Goal: Use online tool/utility: Utilize a website feature to perform a specific function

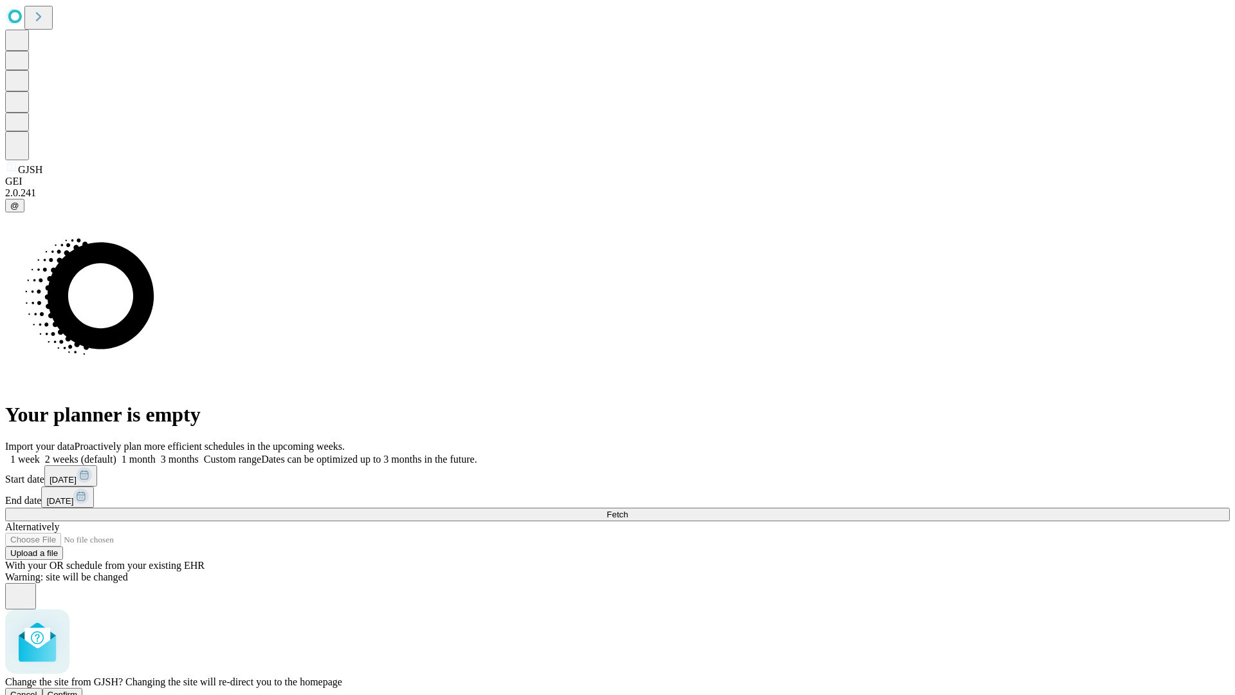
click at [78, 690] on span "Confirm" at bounding box center [63, 695] width 30 height 10
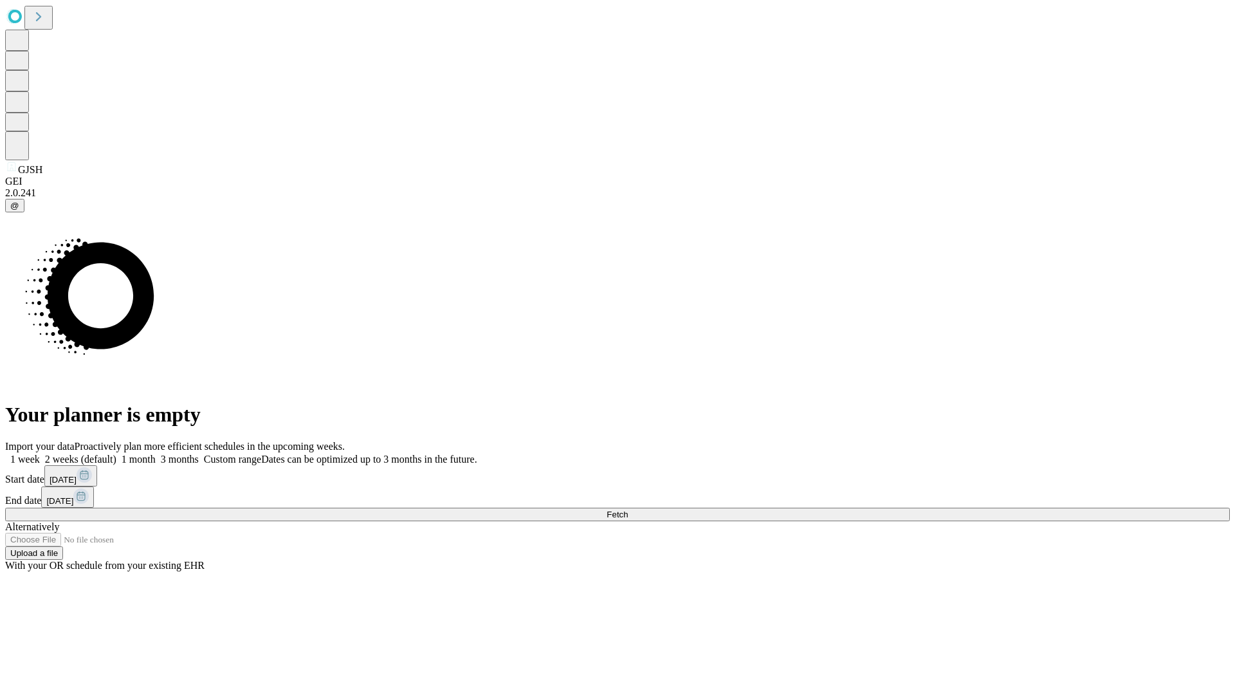
click at [40, 454] on label "1 week" at bounding box center [22, 459] width 35 height 11
click at [628, 510] on span "Fetch" at bounding box center [617, 515] width 21 height 10
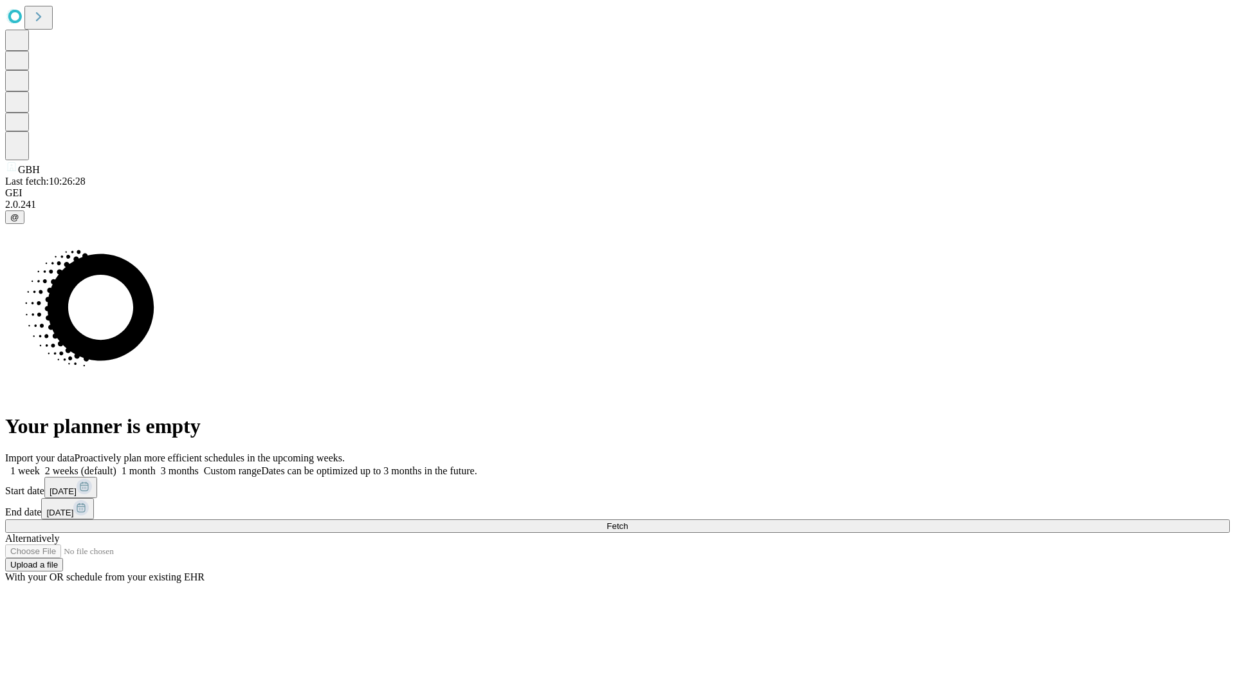
click at [40, 465] on label "1 week" at bounding box center [22, 470] width 35 height 11
click at [628, 521] on span "Fetch" at bounding box center [617, 526] width 21 height 10
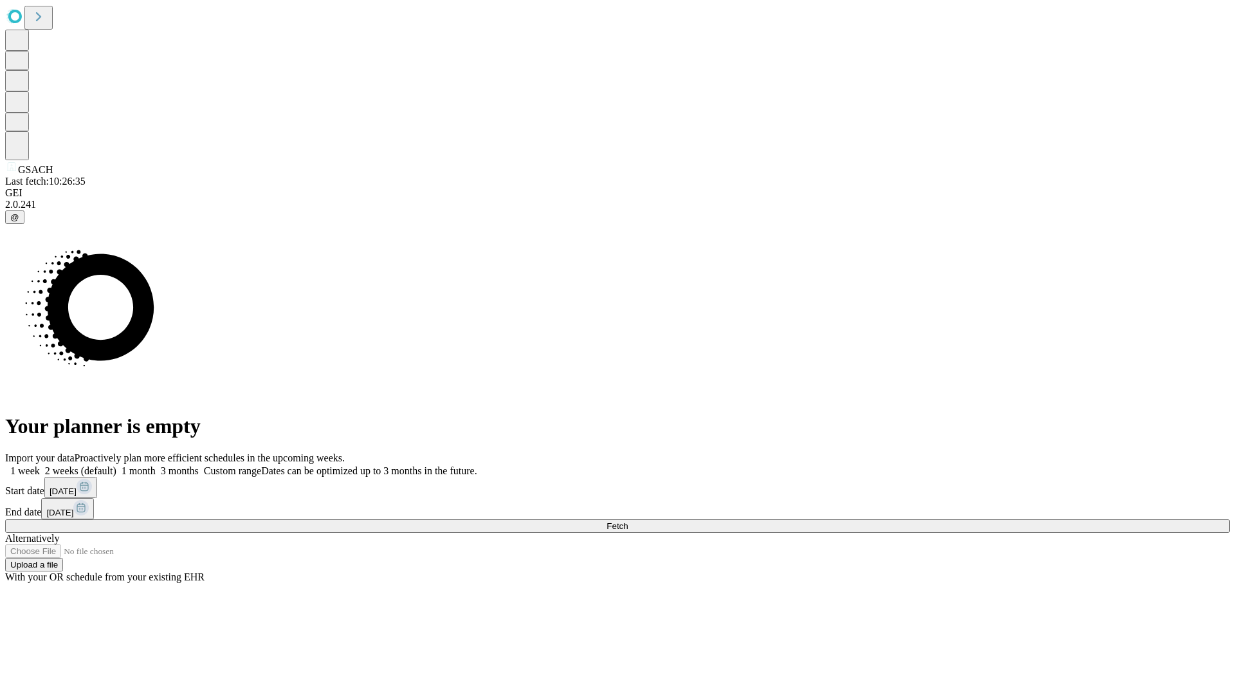
click at [628, 521] on span "Fetch" at bounding box center [617, 526] width 21 height 10
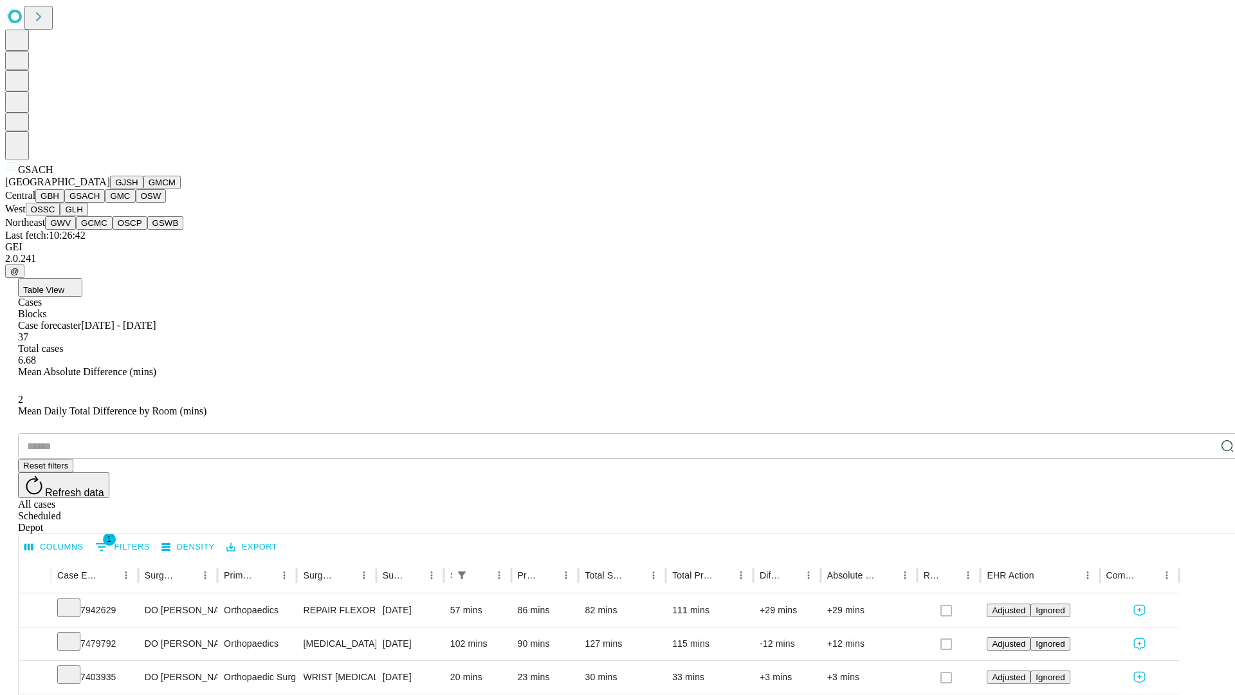
click at [105, 203] on button "GMC" at bounding box center [120, 196] width 30 height 14
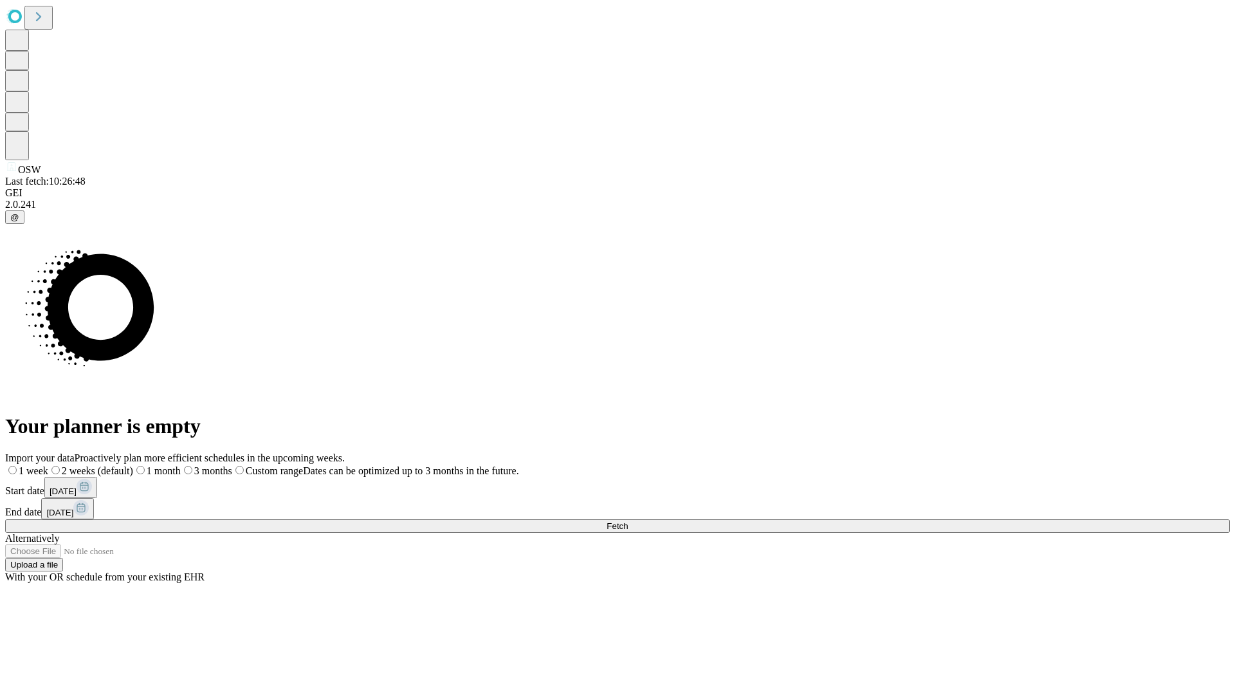
click at [48, 465] on label "1 week" at bounding box center [26, 470] width 43 height 11
click at [628, 521] on span "Fetch" at bounding box center [617, 526] width 21 height 10
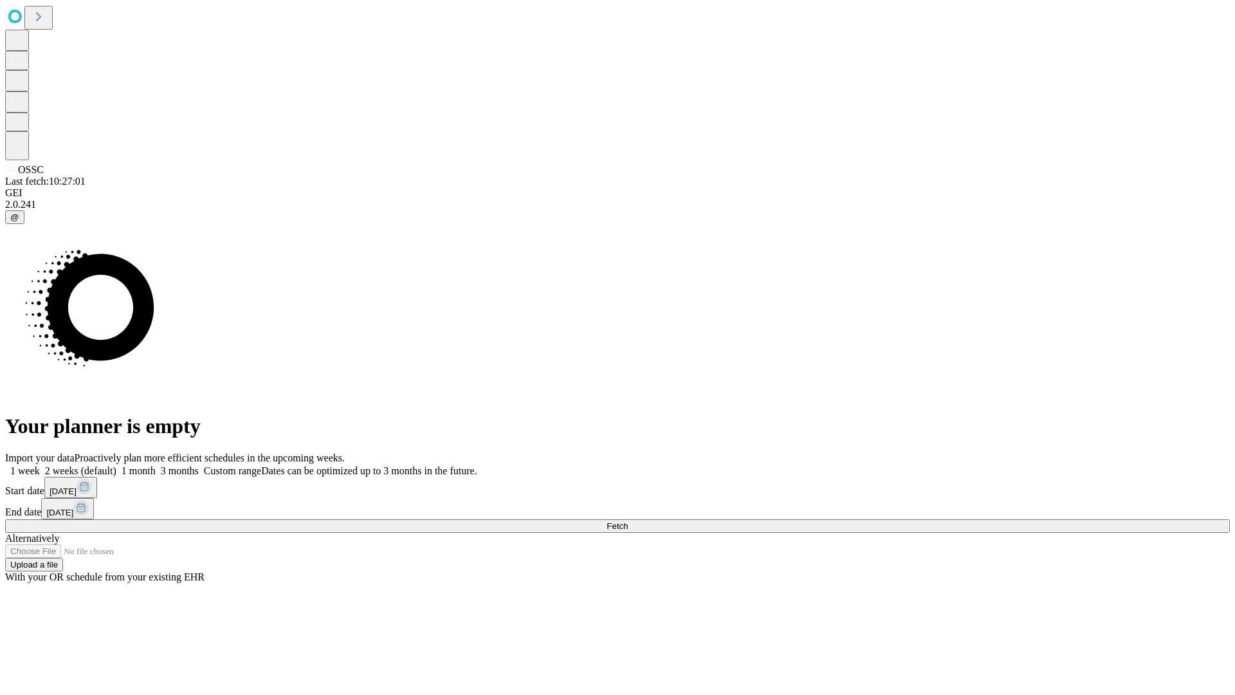
click at [40, 465] on label "1 week" at bounding box center [22, 470] width 35 height 11
click at [628, 521] on span "Fetch" at bounding box center [617, 526] width 21 height 10
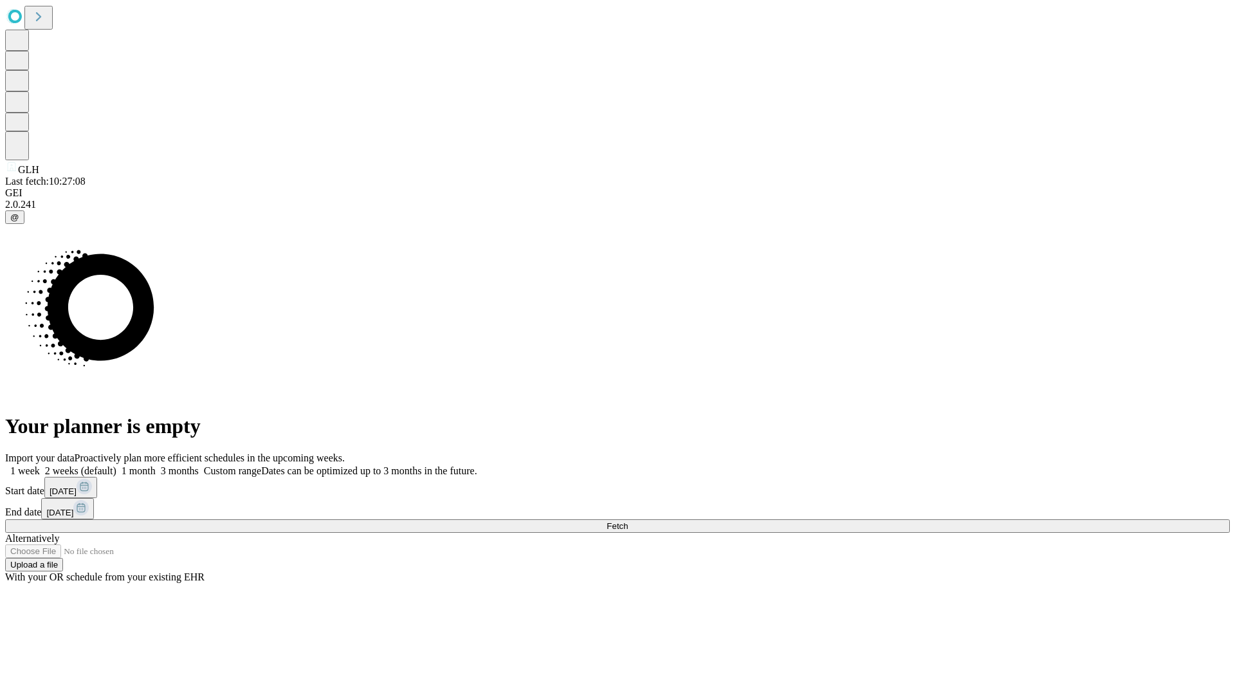
click at [40, 465] on label "1 week" at bounding box center [22, 470] width 35 height 11
click at [628, 521] on span "Fetch" at bounding box center [617, 526] width 21 height 10
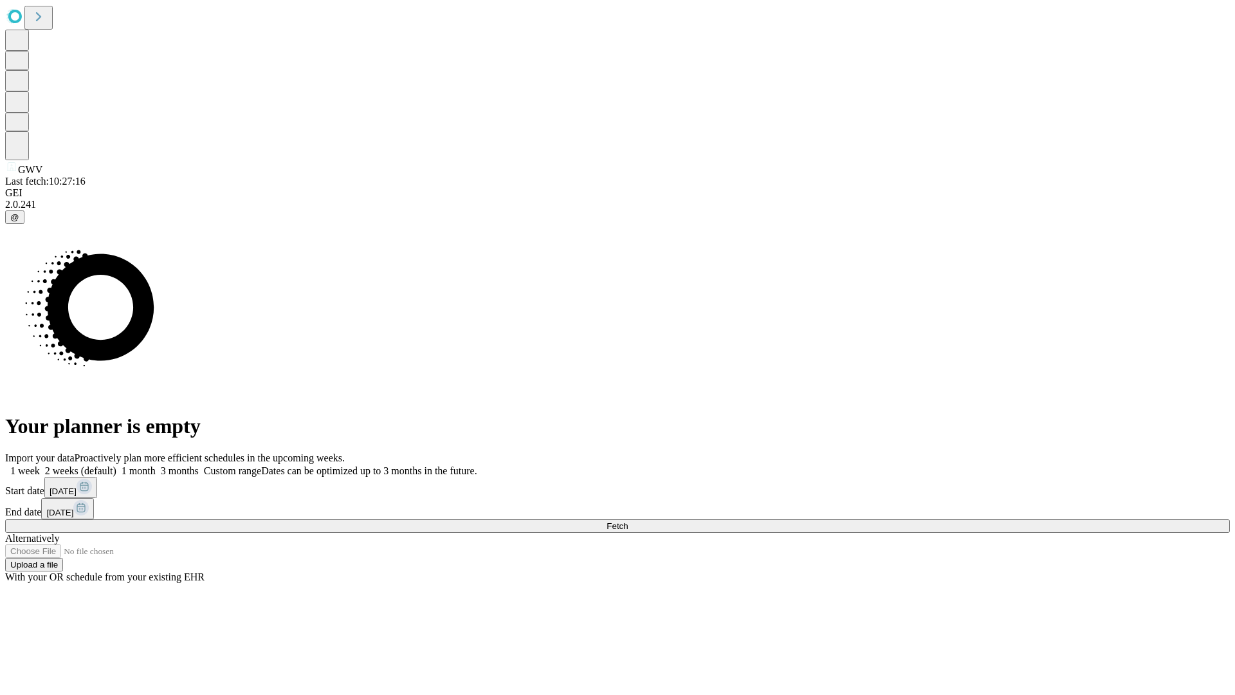
click at [40, 465] on label "1 week" at bounding box center [22, 470] width 35 height 11
click at [628, 521] on span "Fetch" at bounding box center [617, 526] width 21 height 10
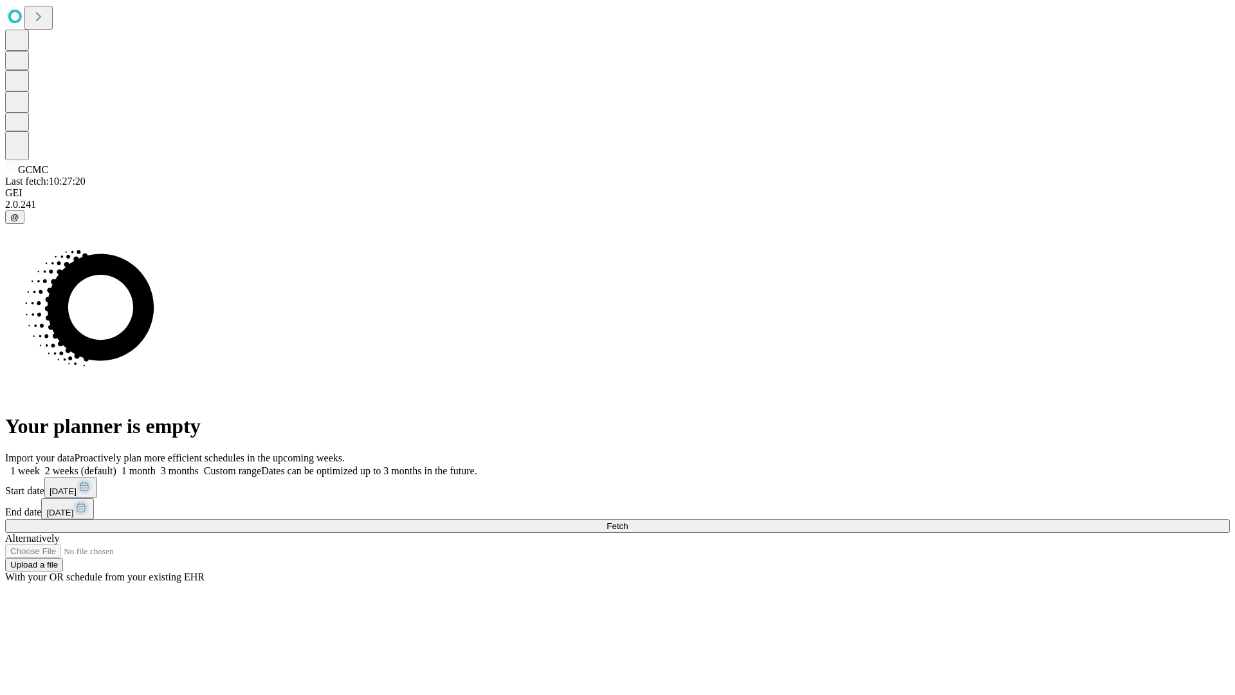
click at [40, 465] on label "1 week" at bounding box center [22, 470] width 35 height 11
click at [628, 521] on span "Fetch" at bounding box center [617, 526] width 21 height 10
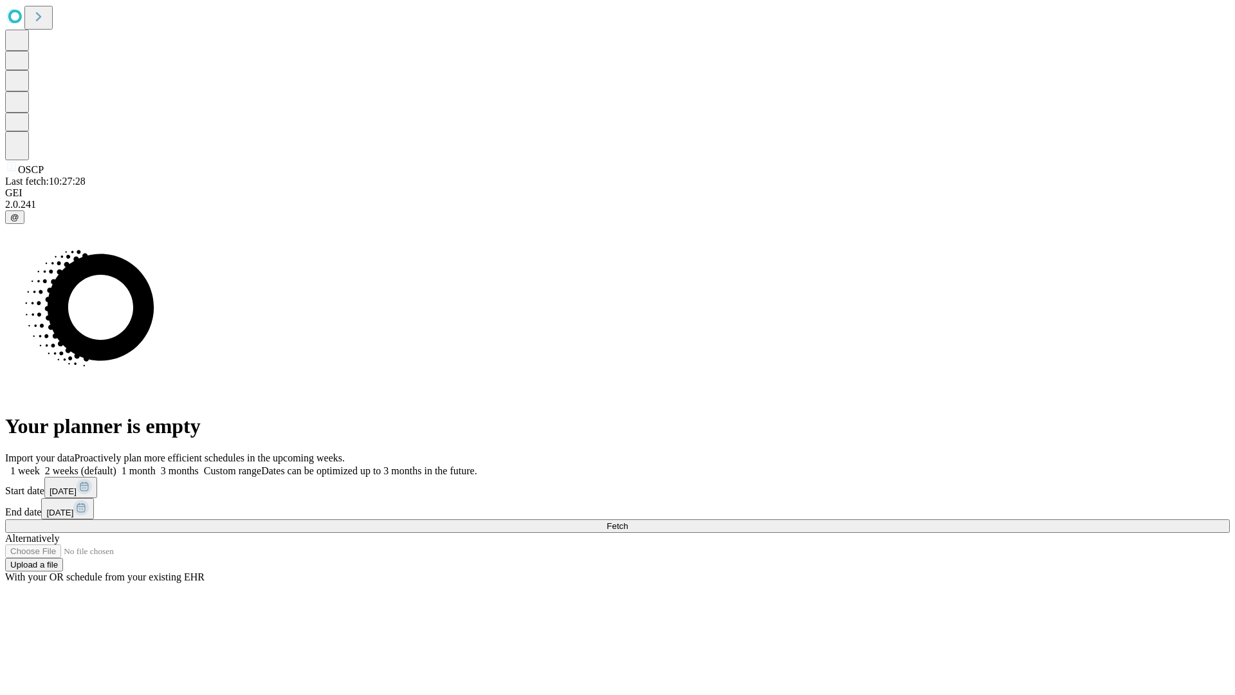
click at [40, 465] on label "1 week" at bounding box center [22, 470] width 35 height 11
click at [628, 521] on span "Fetch" at bounding box center [617, 526] width 21 height 10
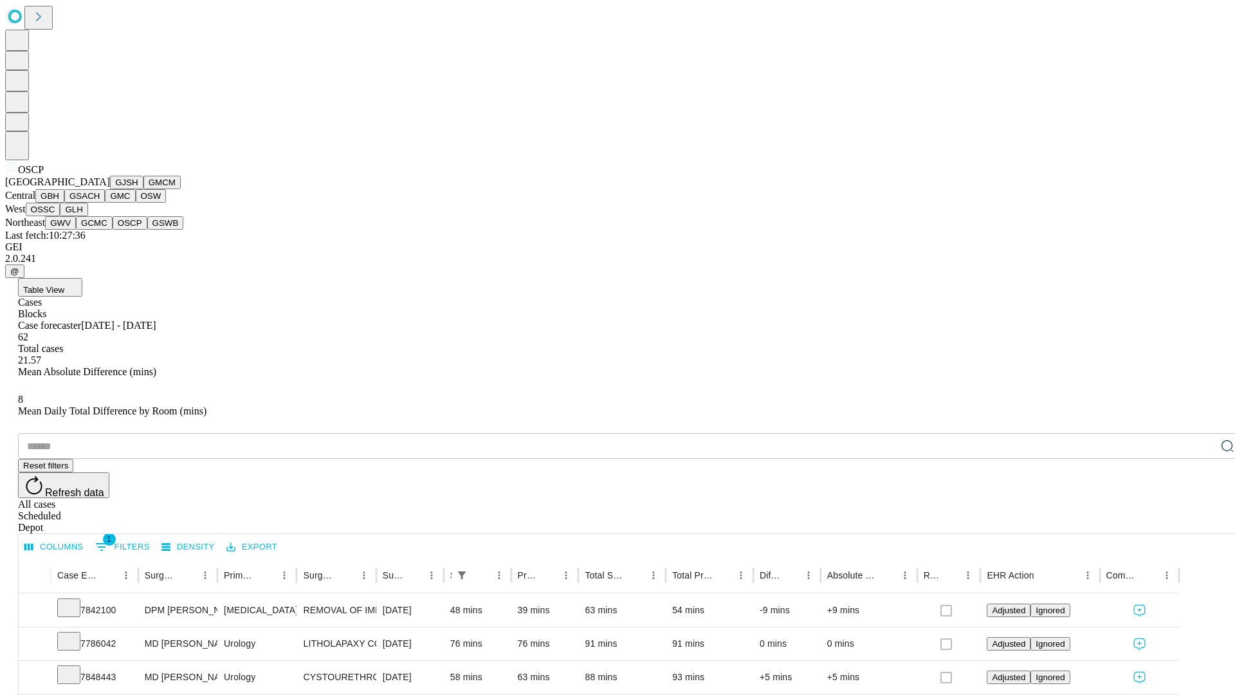
click at [147, 230] on button "GSWB" at bounding box center [165, 223] width 37 height 14
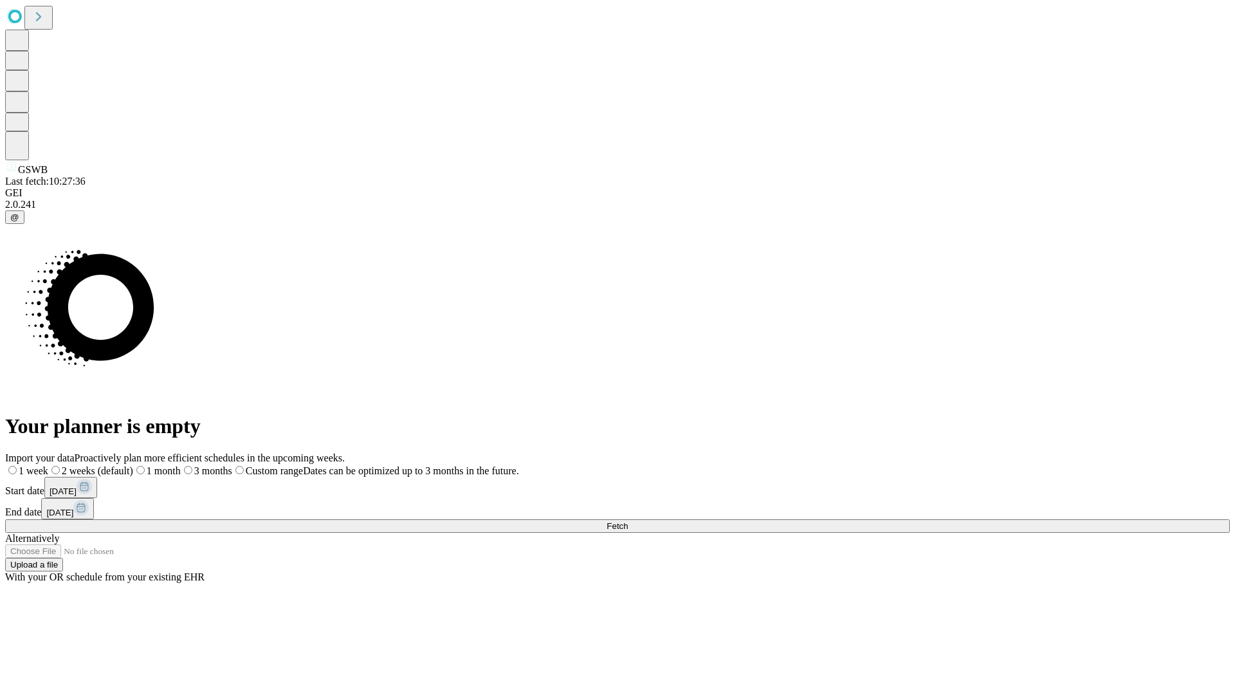
click at [48, 465] on label "1 week" at bounding box center [26, 470] width 43 height 11
click at [628, 521] on span "Fetch" at bounding box center [617, 526] width 21 height 10
